Goal: Check status: Check status

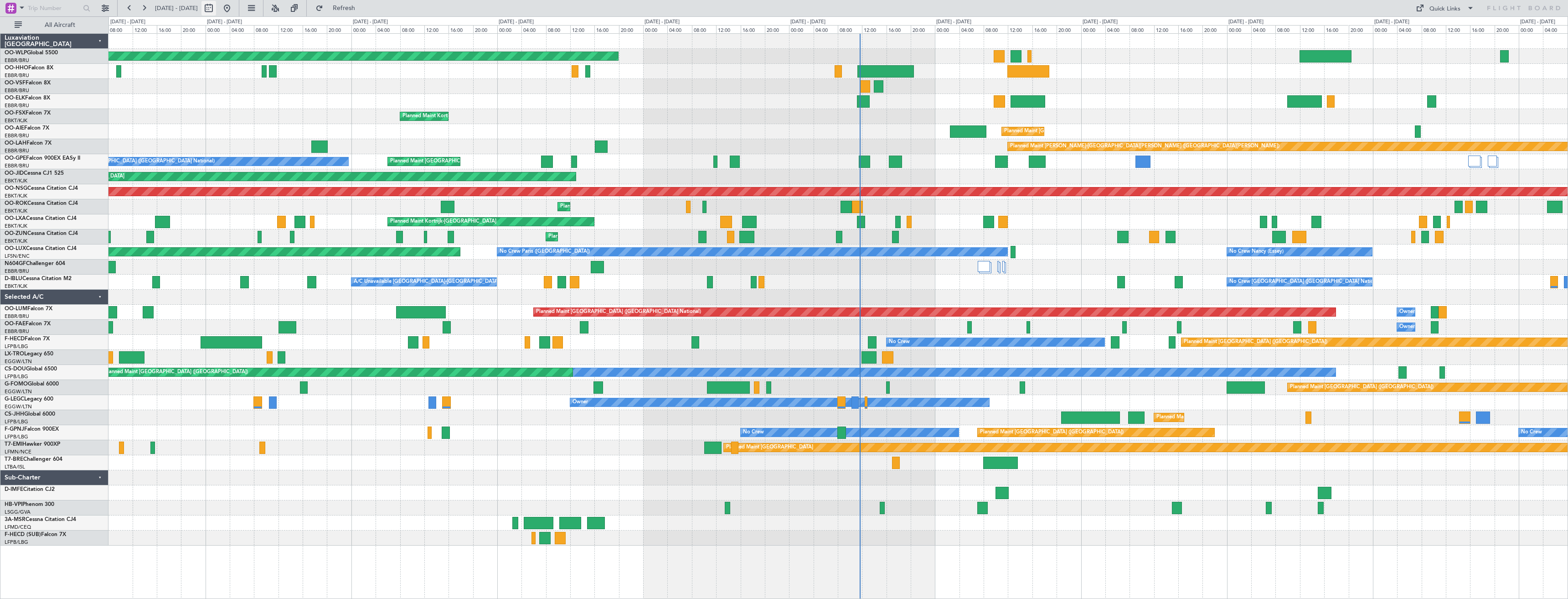
click at [216, 8] on button at bounding box center [208, 8] width 15 height 15
select select "8"
select select "2025"
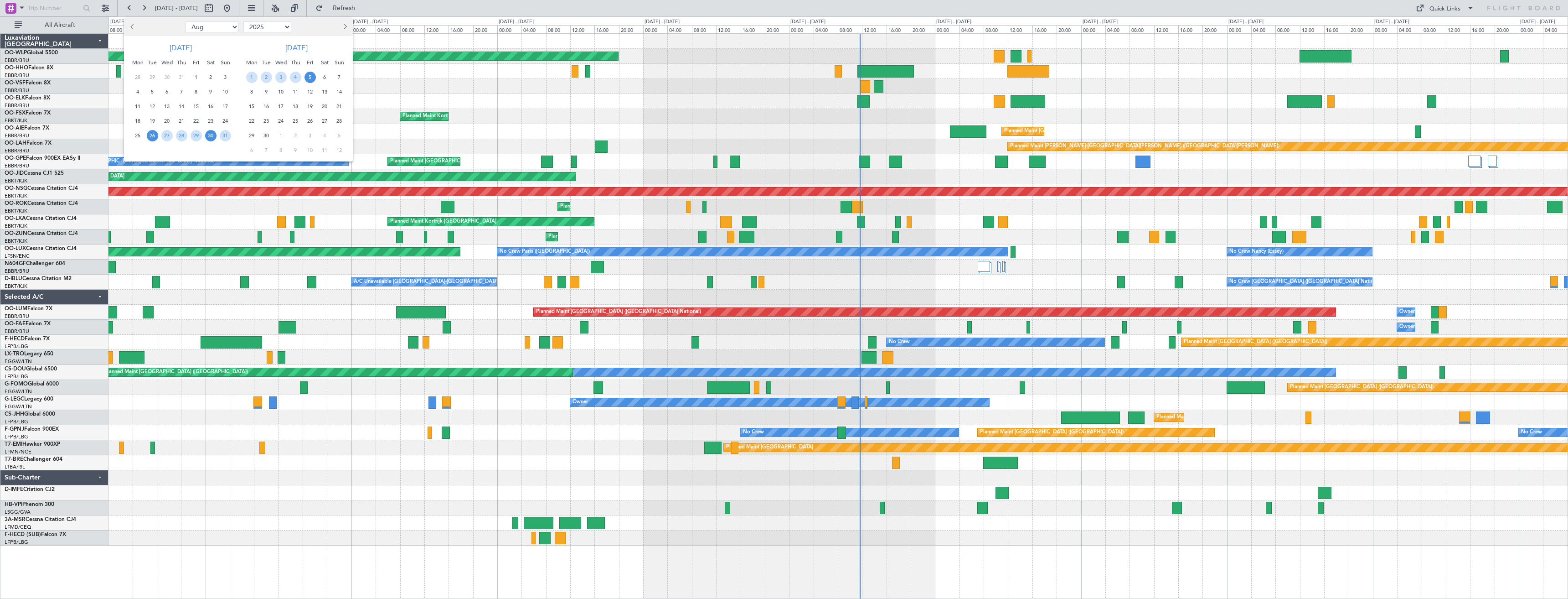
click at [208, 136] on span "30" at bounding box center [211, 136] width 11 height 11
click at [327, 93] on span "13" at bounding box center [325, 92] width 11 height 11
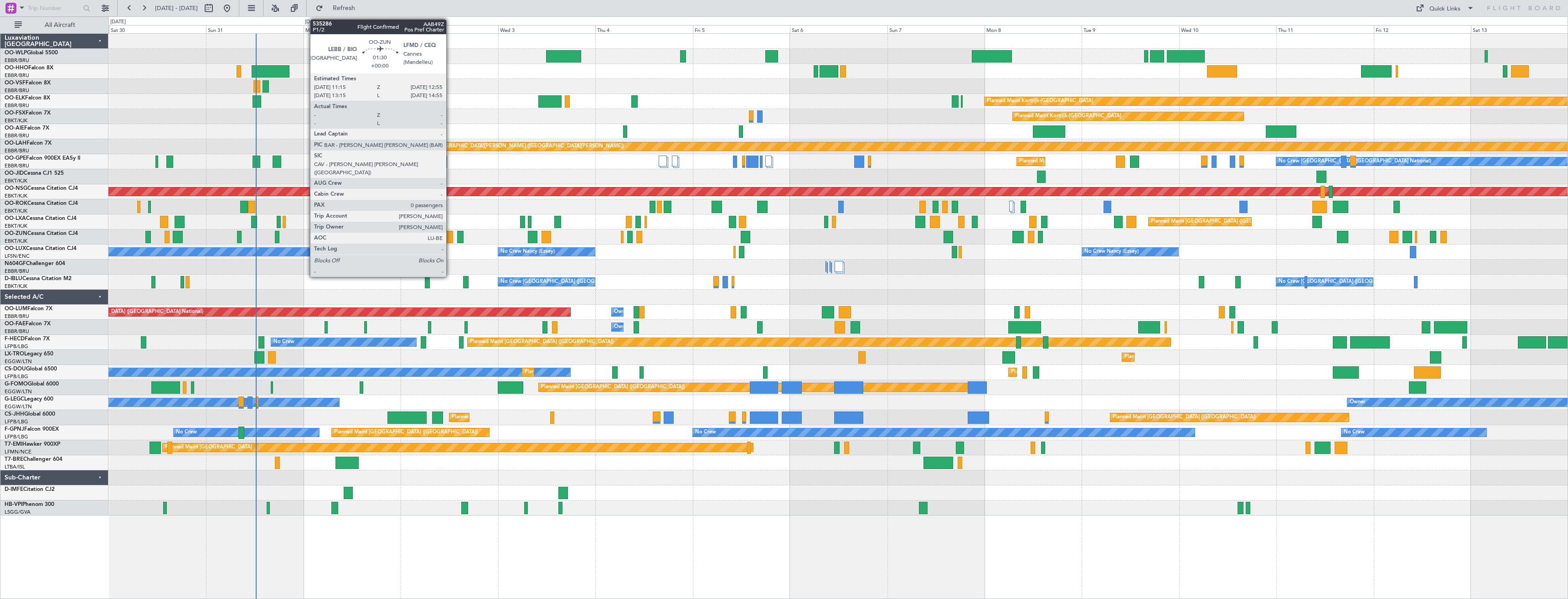
click at [450, 236] on div at bounding box center [449, 236] width 6 height 12
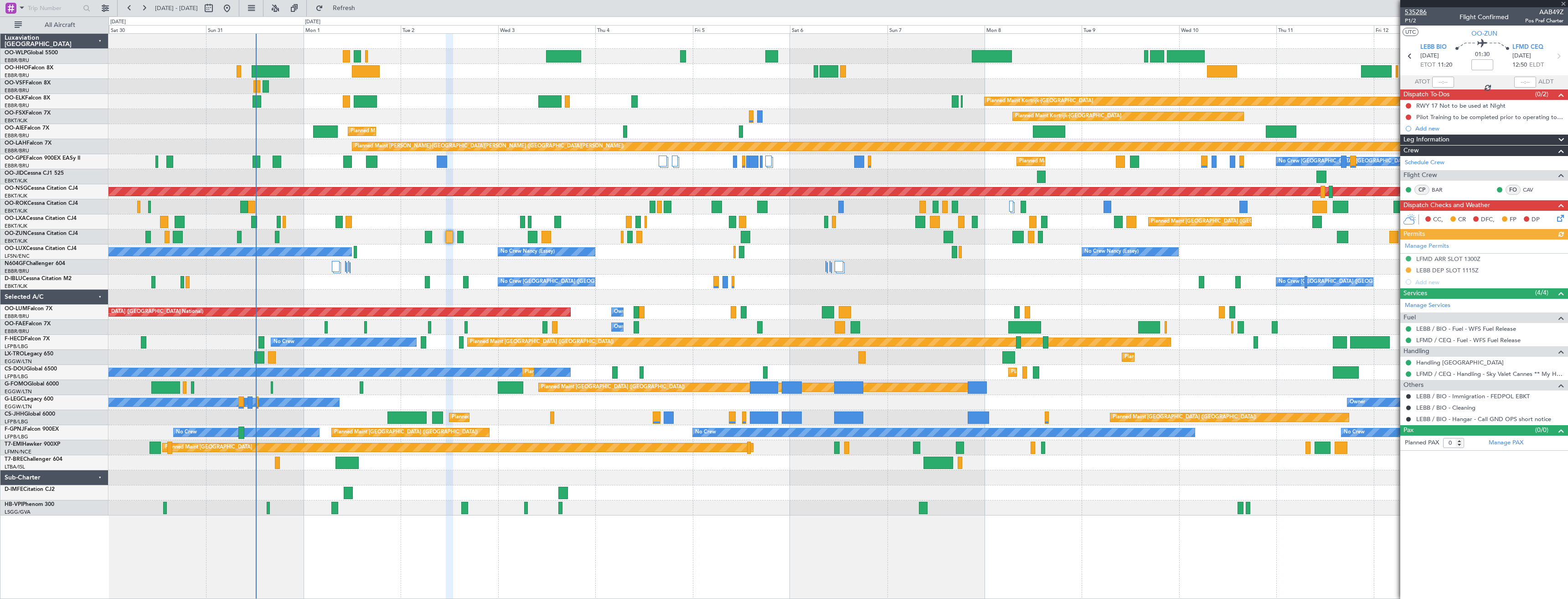
click at [1421, 11] on span "535286" at bounding box center [1415, 12] width 22 height 10
click at [366, 14] on button "Refresh" at bounding box center [338, 8] width 55 height 15
click at [366, 2] on button "Refreshing..." at bounding box center [338, 8] width 55 height 15
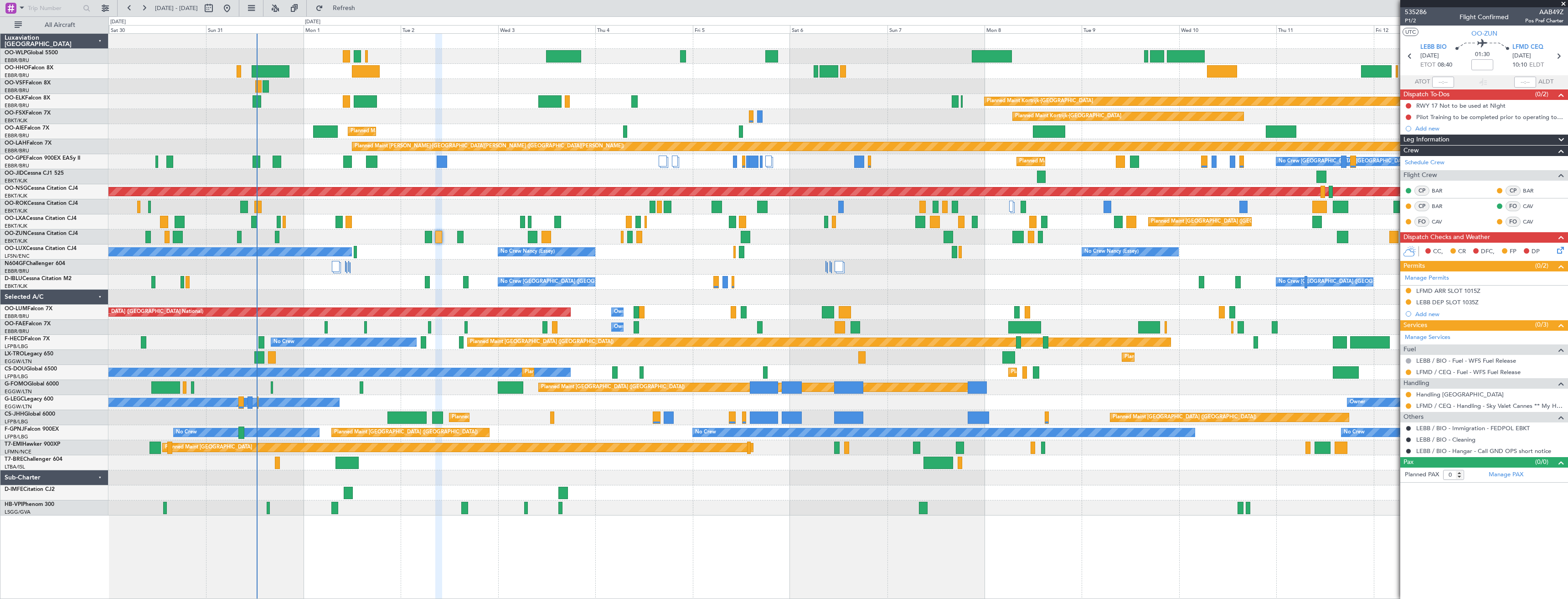
click at [949, 41] on div at bounding box center [838, 41] width 1459 height 15
drag, startPoint x: 445, startPoint y: 34, endPoint x: 406, endPoint y: 19, distance: 41.8
drag, startPoint x: 406, startPoint y: 19, endPoint x: 377, endPoint y: 6, distance: 31.8
click at [364, 6] on span "Refresh" at bounding box center [343, 8] width 38 height 6
click at [364, 6] on span "Refreshing..." at bounding box center [343, 8] width 38 height 6
